Goal: Check status: Check status

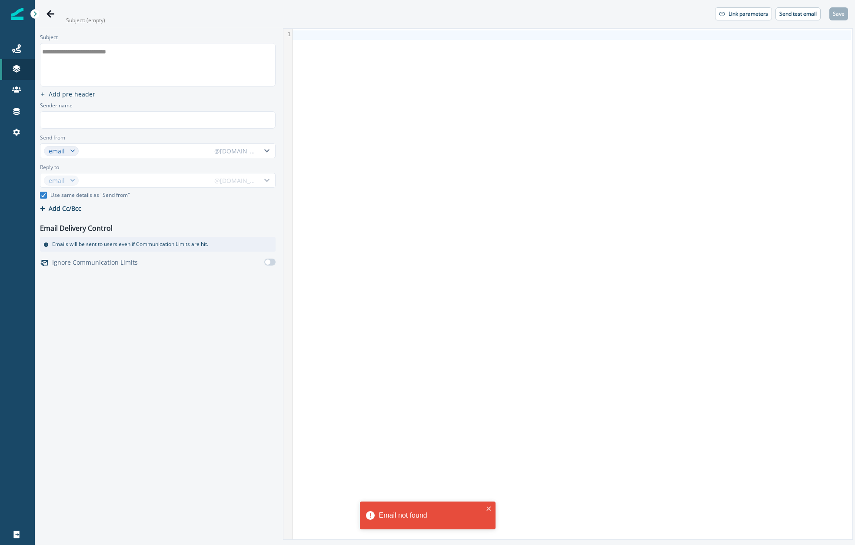
click at [35, 13] on icon at bounding box center [34, 13] width 3 height 5
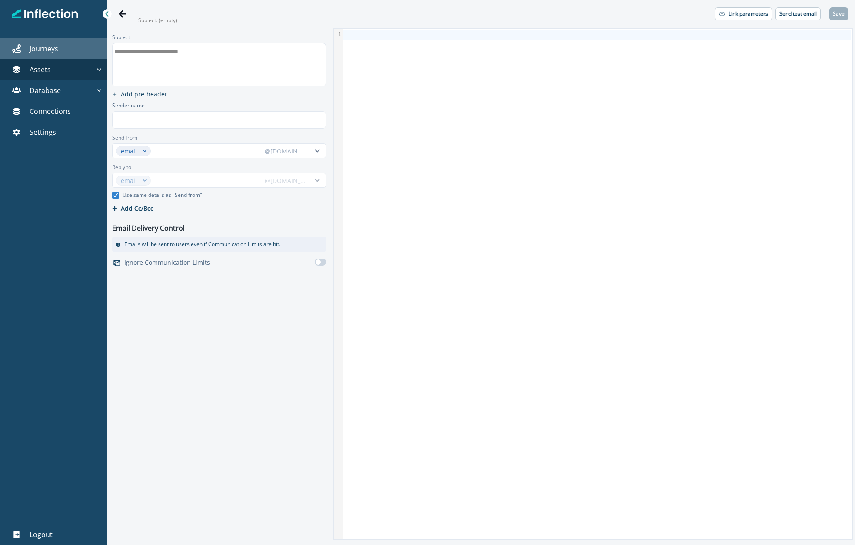
click at [38, 50] on p "Journeys" at bounding box center [44, 48] width 29 height 10
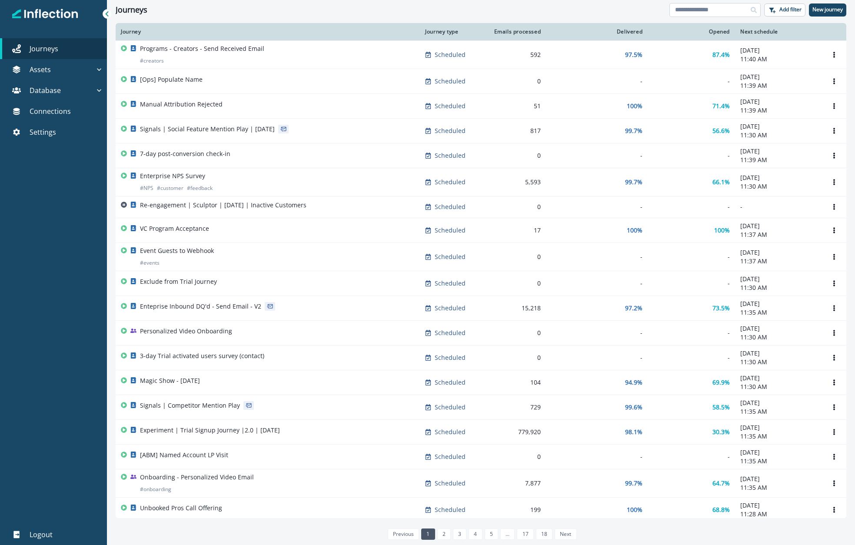
click at [700, 15] on input at bounding box center [715, 10] width 91 height 14
type input "**"
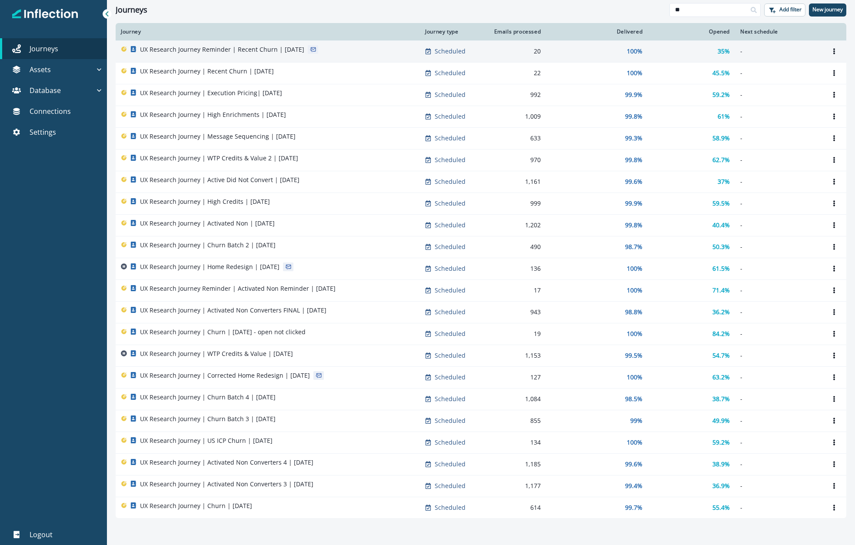
click at [690, 56] on td "35%" at bounding box center [691, 51] width 87 height 22
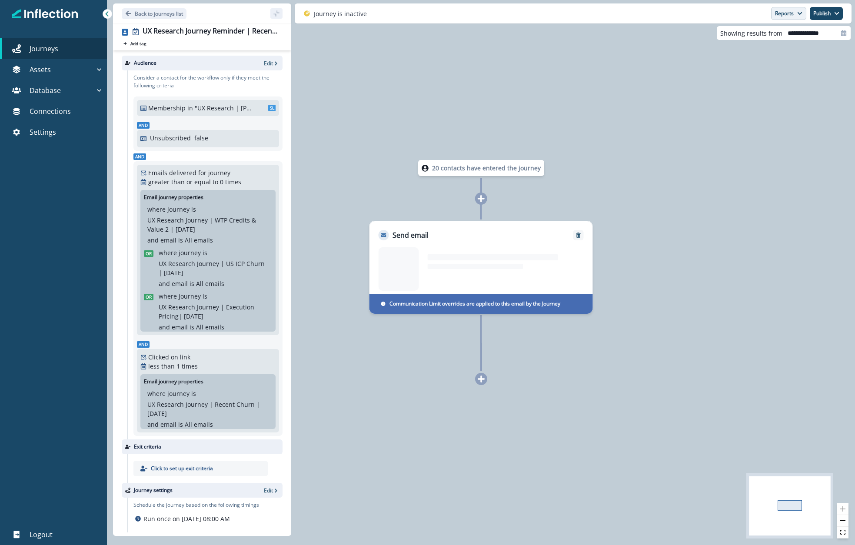
click at [786, 16] on button "Reports" at bounding box center [788, 13] width 35 height 13
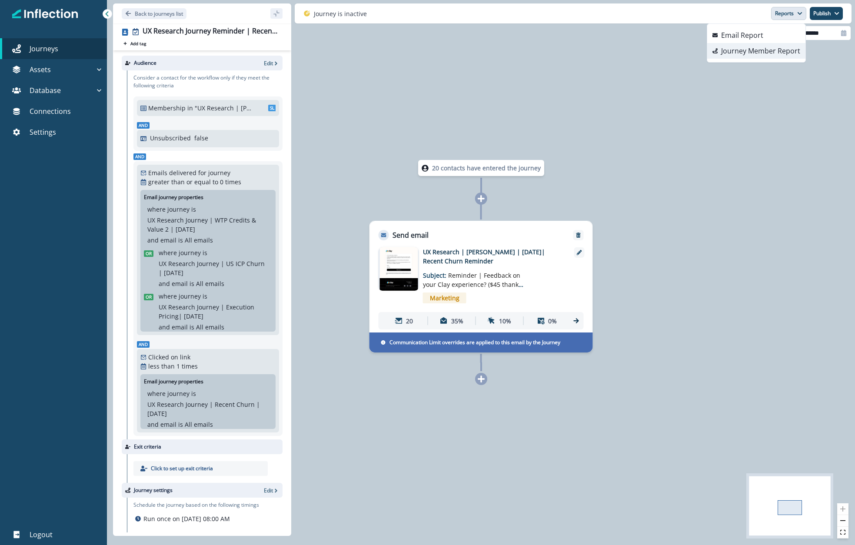
click at [757, 50] on p "Journey Member Report" at bounding box center [760, 51] width 79 height 10
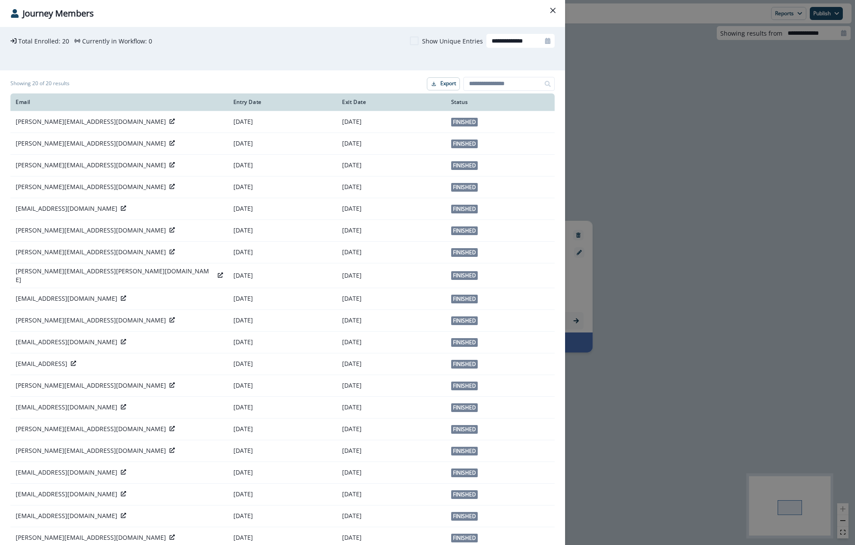
click at [771, 101] on div "**********" at bounding box center [427, 272] width 855 height 545
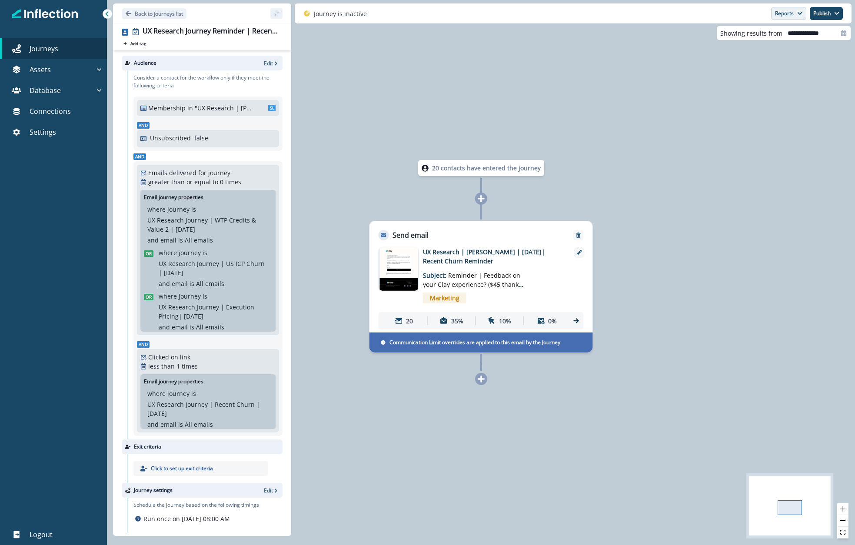
click at [788, 16] on button "Reports" at bounding box center [788, 13] width 35 height 13
click at [770, 39] on button "Email Report" at bounding box center [756, 35] width 98 height 16
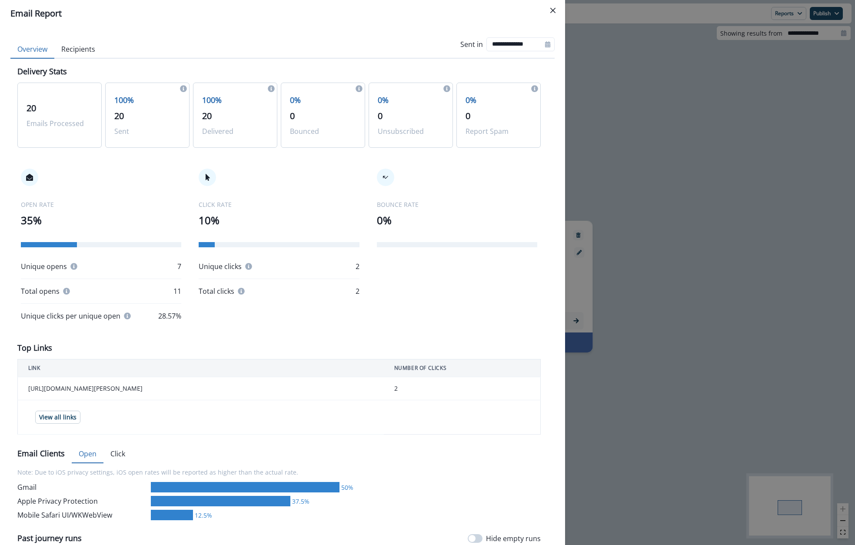
click at [63, 50] on button "Recipients" at bounding box center [78, 49] width 48 height 18
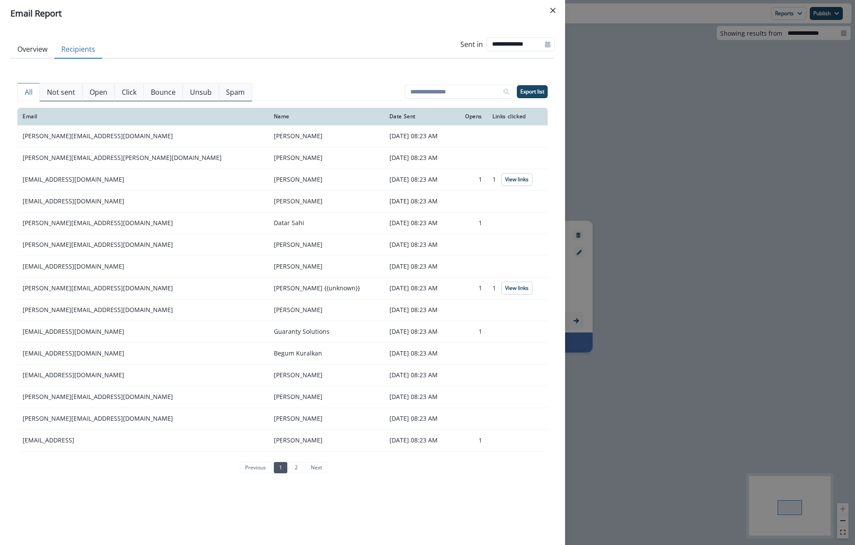
click at [45, 54] on button "Overview" at bounding box center [32, 49] width 44 height 18
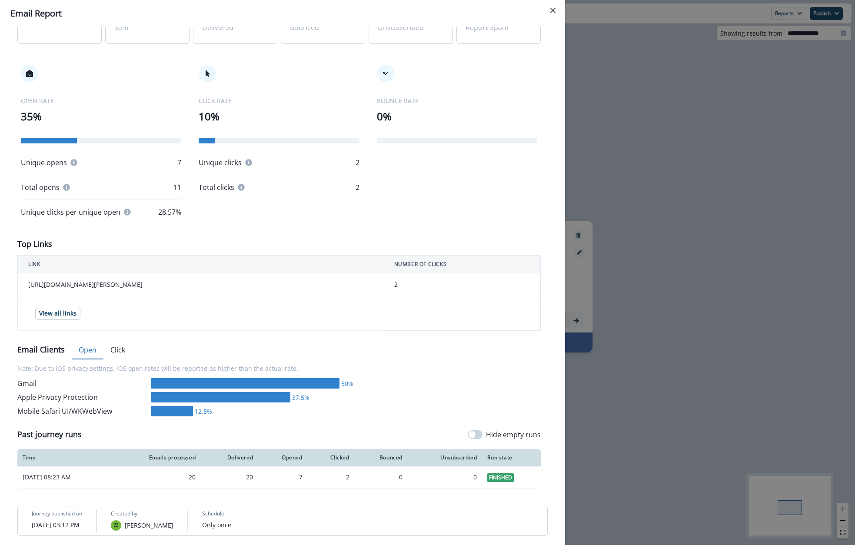
scroll to position [105, 0]
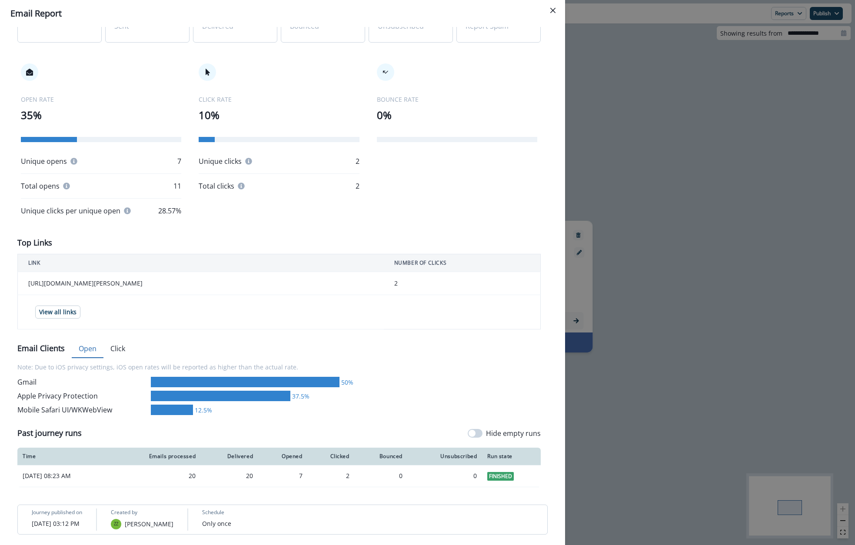
click at [161, 240] on div "Top Links" at bounding box center [278, 245] width 523 height 17
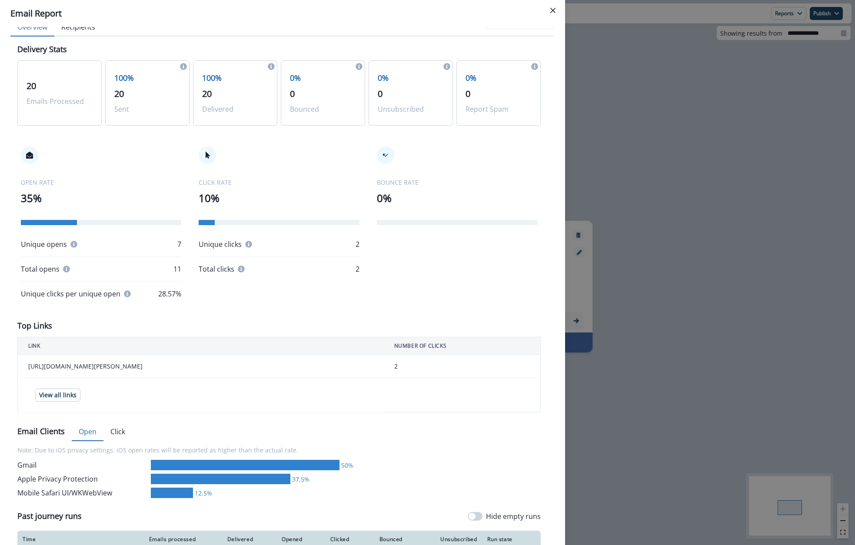
scroll to position [0, 0]
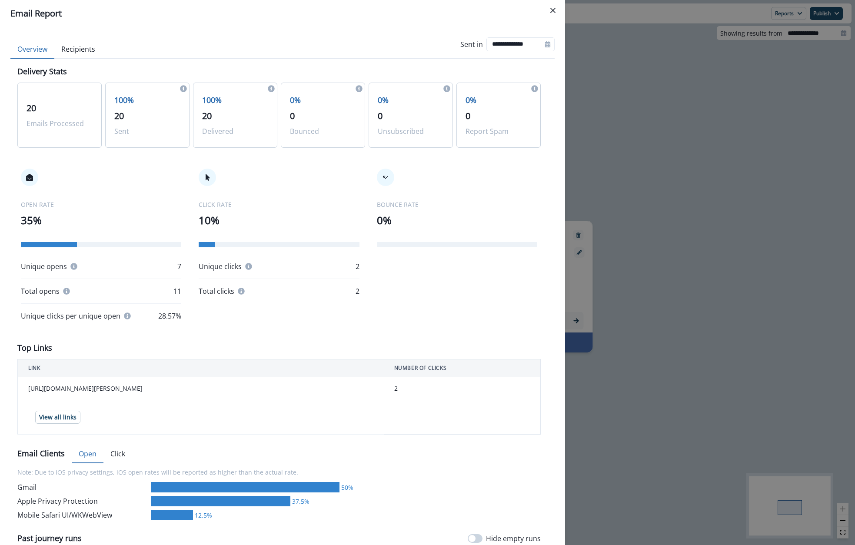
click at [715, 155] on div "**********" at bounding box center [427, 272] width 855 height 545
